Goal: Information Seeking & Learning: Learn about a topic

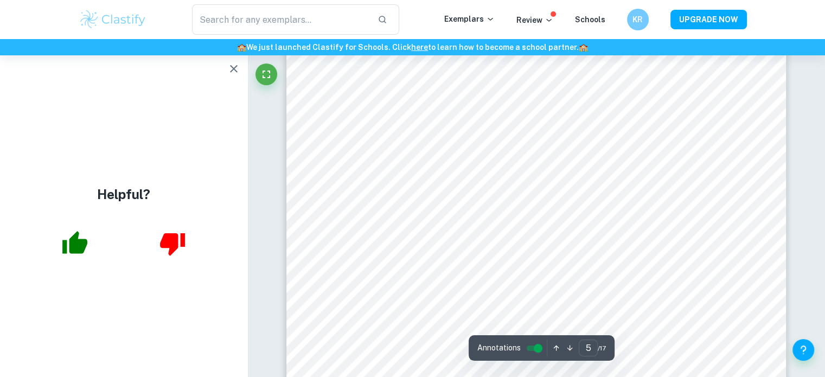
scroll to position [3083, 0]
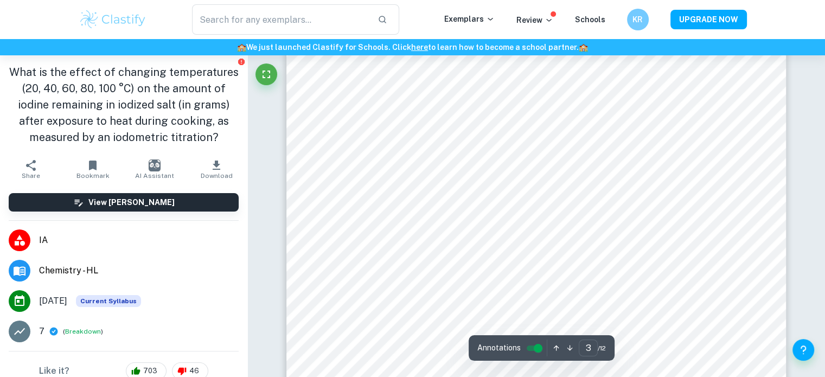
scroll to position [1581, 0]
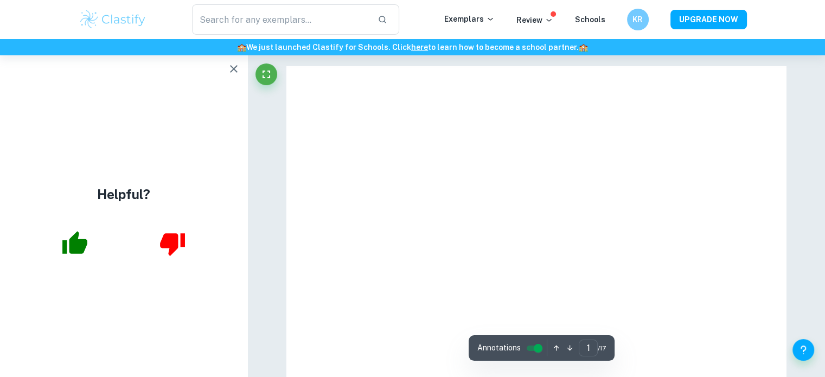
scroll to position [55, 0]
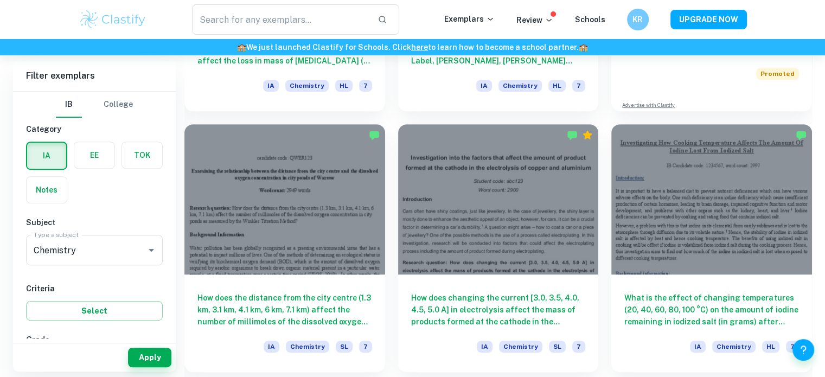
scroll to position [535, 0]
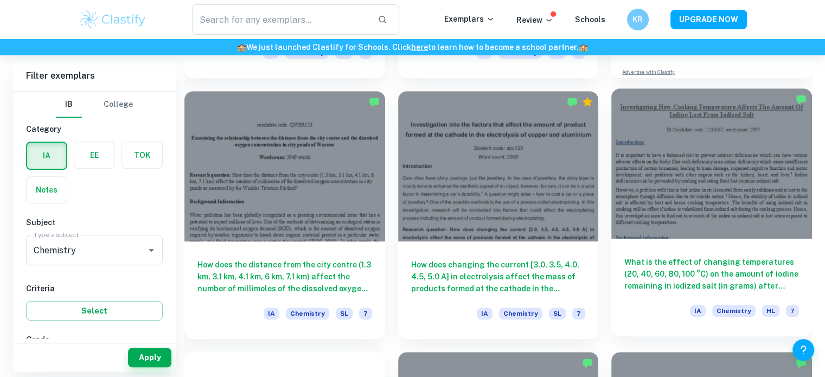
click at [710, 182] on div at bounding box center [711, 163] width 201 height 150
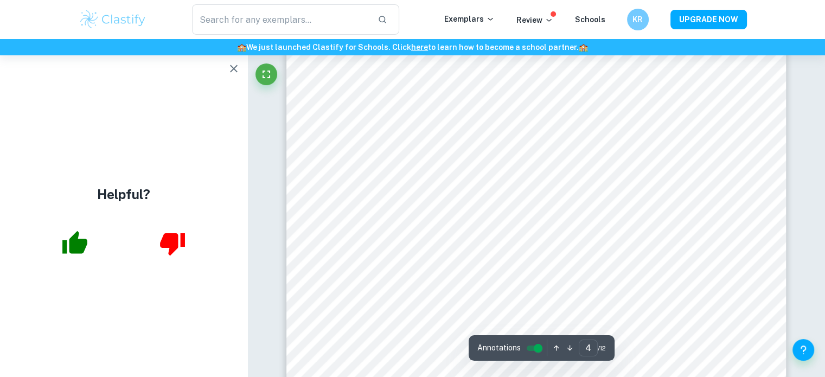
scroll to position [2367, 0]
type input "5"
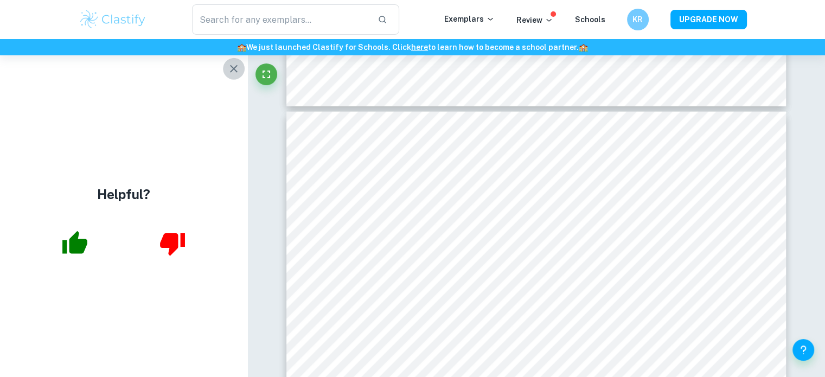
click at [230, 68] on icon "button" at bounding box center [233, 68] width 13 height 13
